Goal: Task Accomplishment & Management: Manage account settings

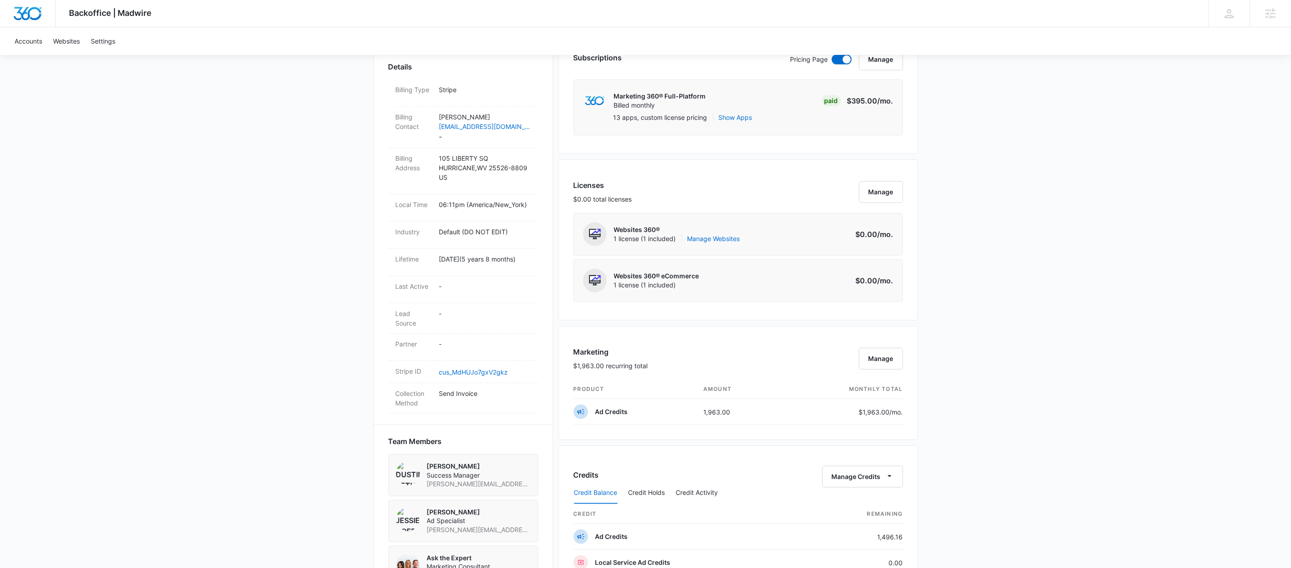
scroll to position [78, 0]
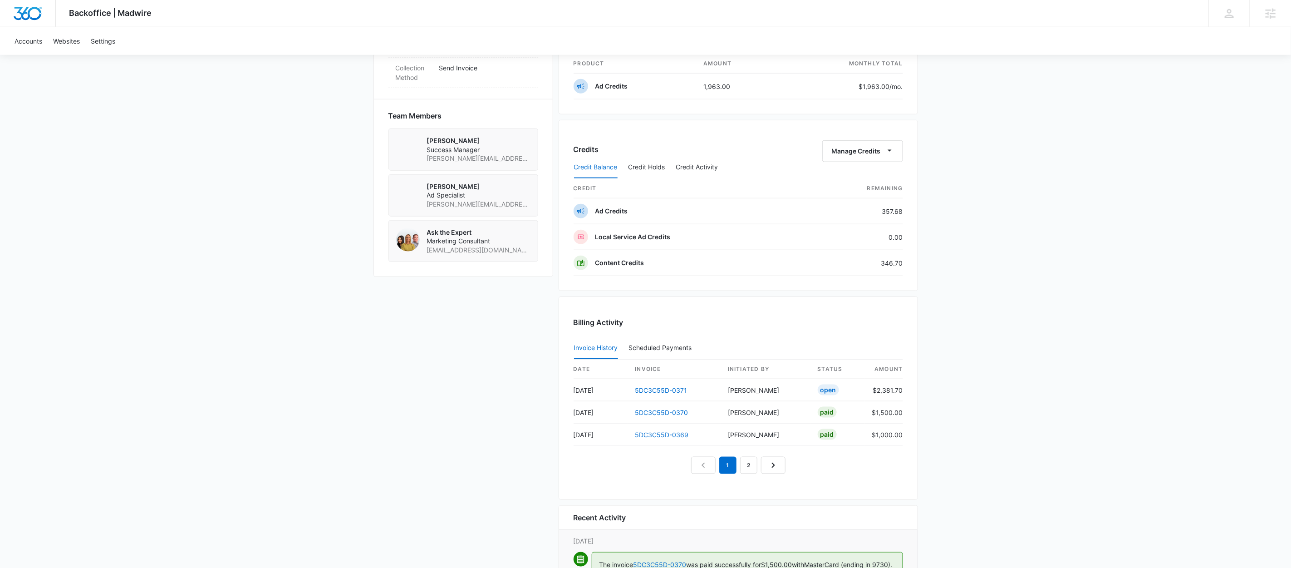
scroll to position [727, 0]
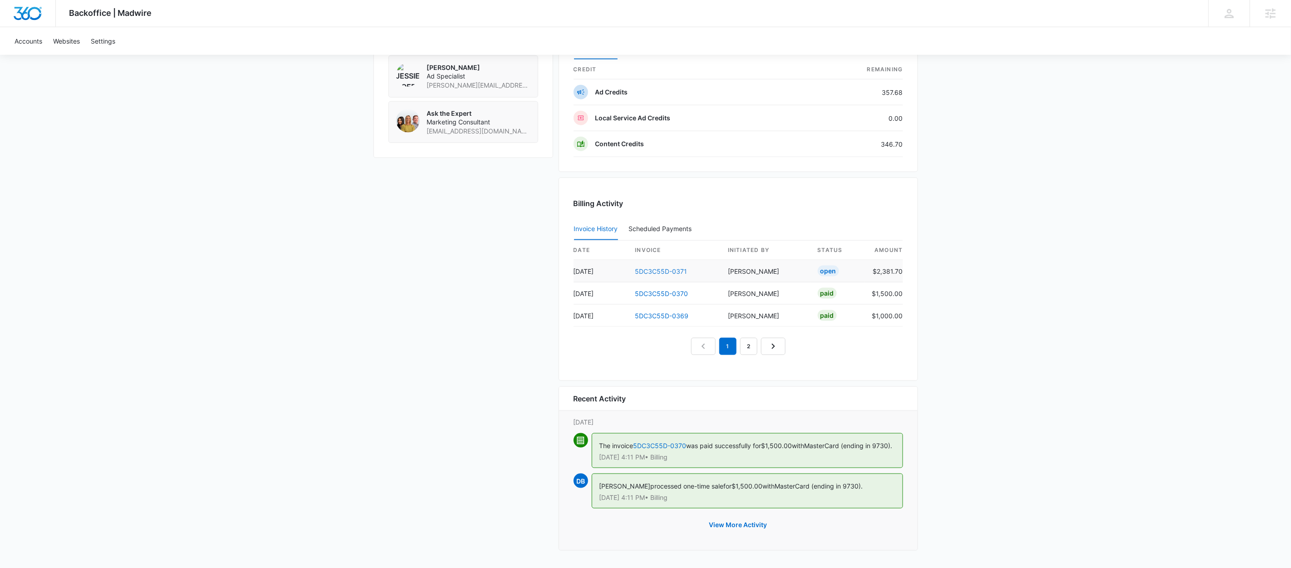
click at [669, 267] on link "5DC3C55D-0371" at bounding box center [662, 271] width 52 height 8
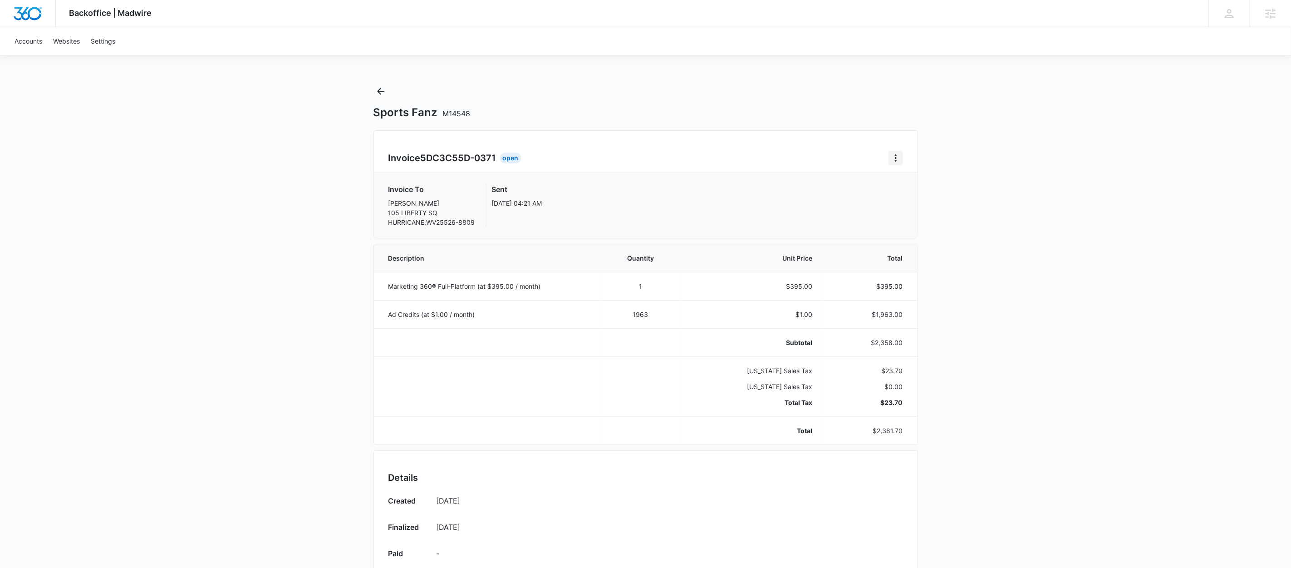
click at [902, 157] on button "Home" at bounding box center [896, 158] width 15 height 15
click at [383, 84] on div "Backoffice | Madwire Apps Settings DB Dustin Bethel dustin.bethel@madwire.com M…" at bounding box center [645, 480] width 1291 height 960
click at [382, 89] on icon "Back" at bounding box center [380, 91] width 11 height 11
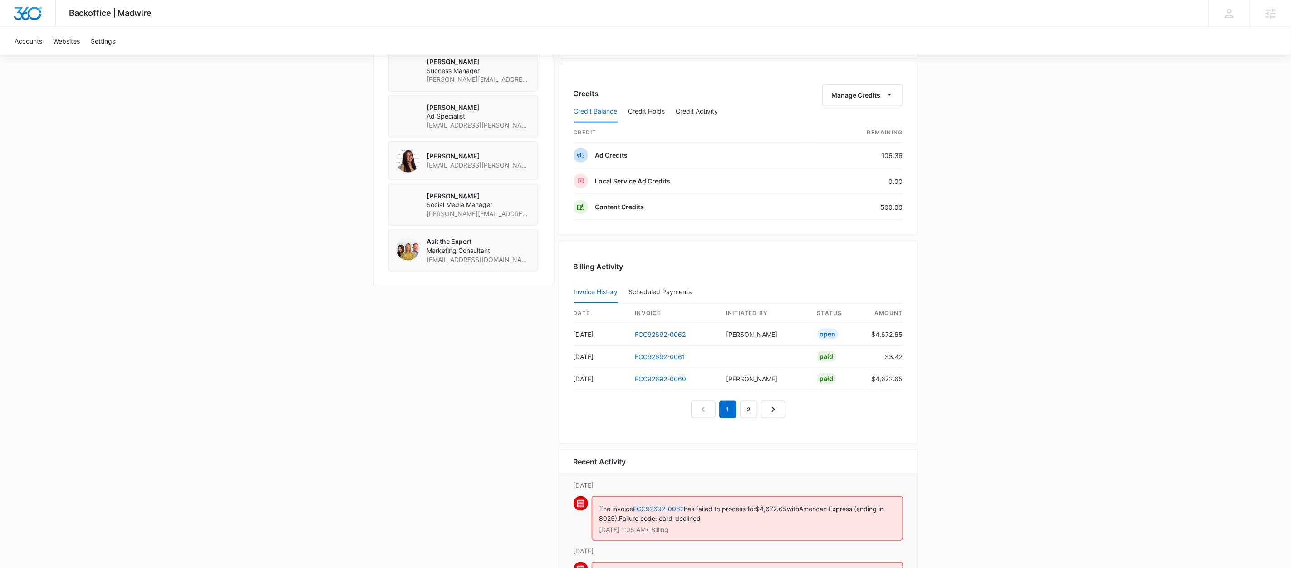
scroll to position [795, 0]
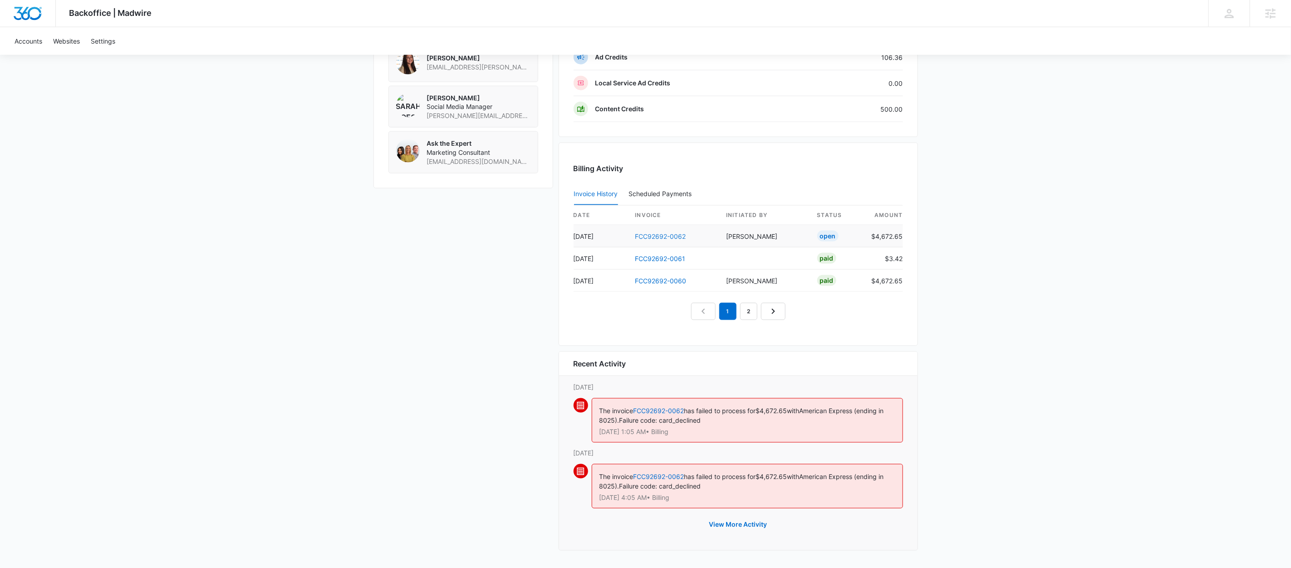
click at [668, 232] on link "FCC92692-0062" at bounding box center [661, 236] width 51 height 8
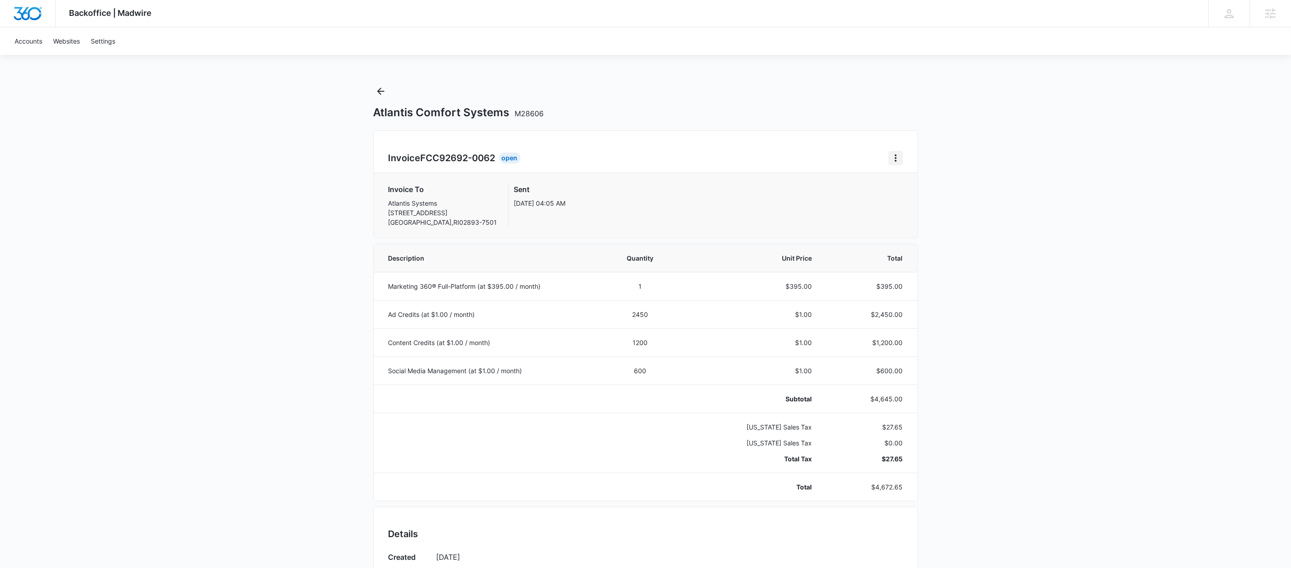
click at [897, 155] on icon "Home" at bounding box center [896, 158] width 11 height 11
click at [915, 184] on link "Download Invoice" at bounding box center [926, 183] width 53 height 8
click at [899, 157] on icon "Home" at bounding box center [896, 158] width 11 height 11
click at [896, 201] on button "Retry Payment" at bounding box center [931, 197] width 85 height 14
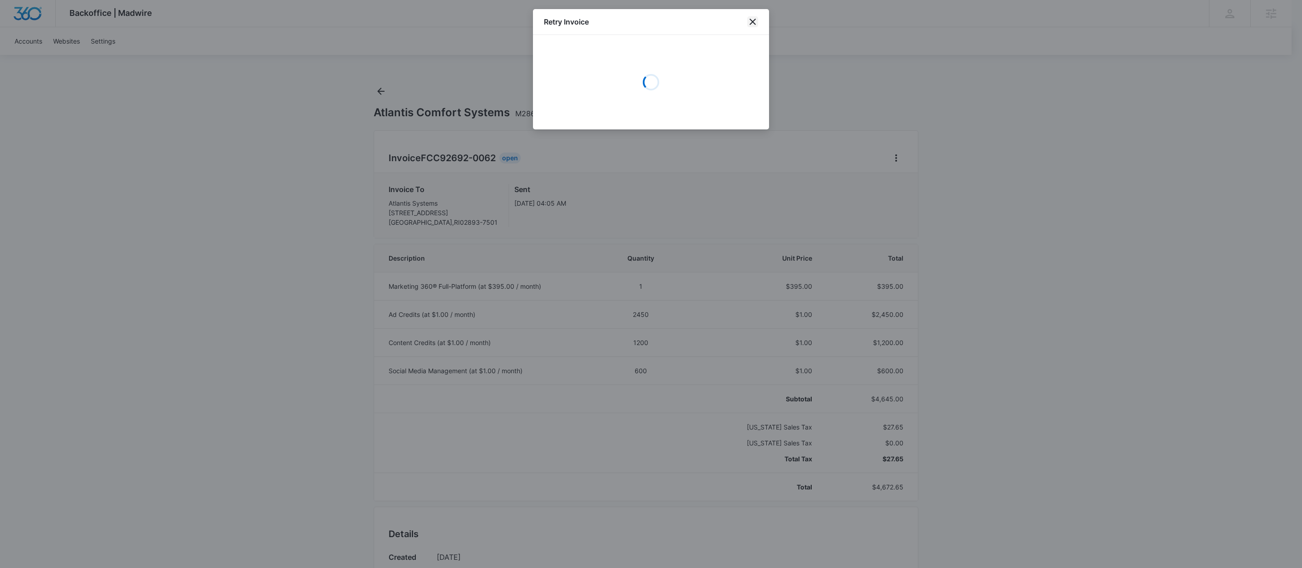
click at [754, 18] on icon "close" at bounding box center [752, 21] width 11 height 11
